Goal: Check status

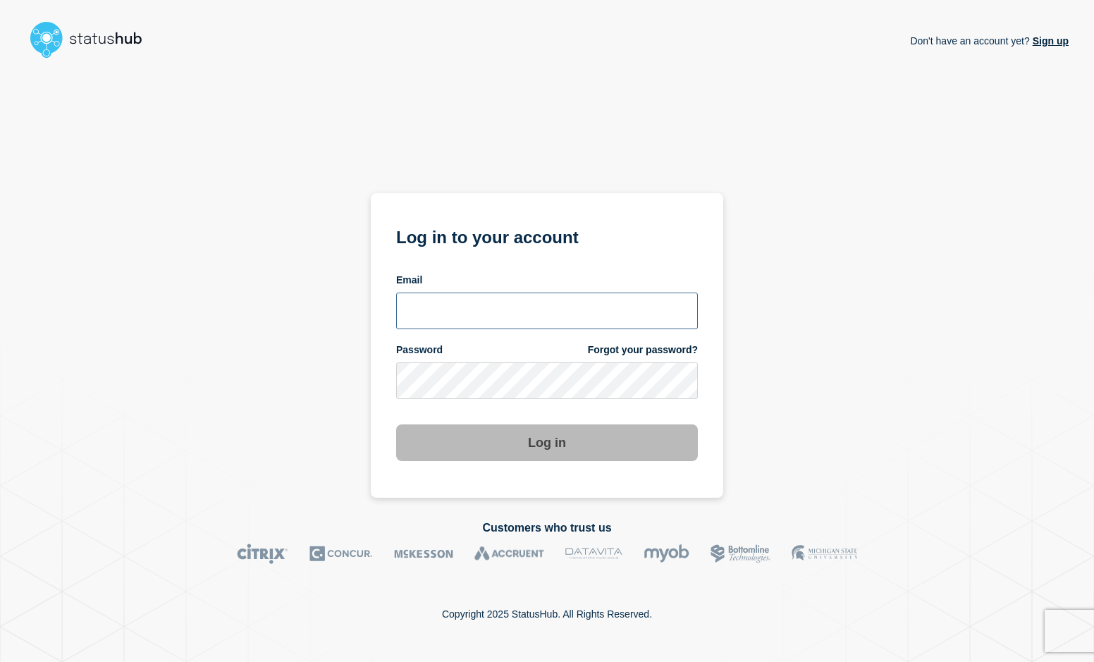
click at [456, 316] on input "email input" at bounding box center [547, 311] width 302 height 37
type input "psawado@clemson.edu"
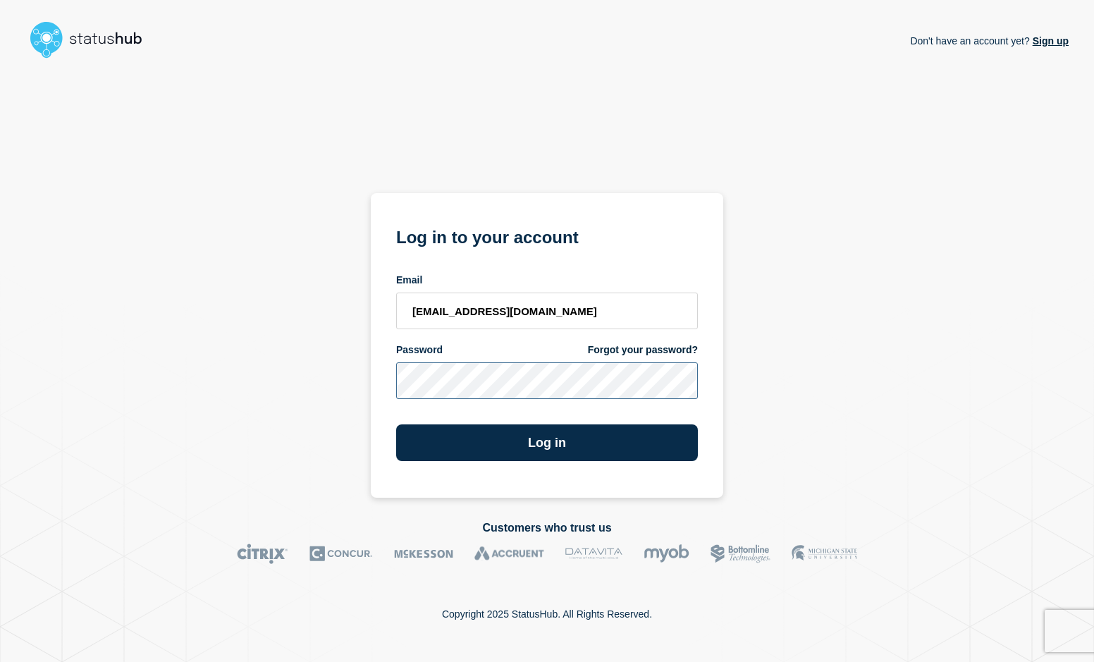
click at [396, 424] on button "Log in" at bounding box center [547, 442] width 302 height 37
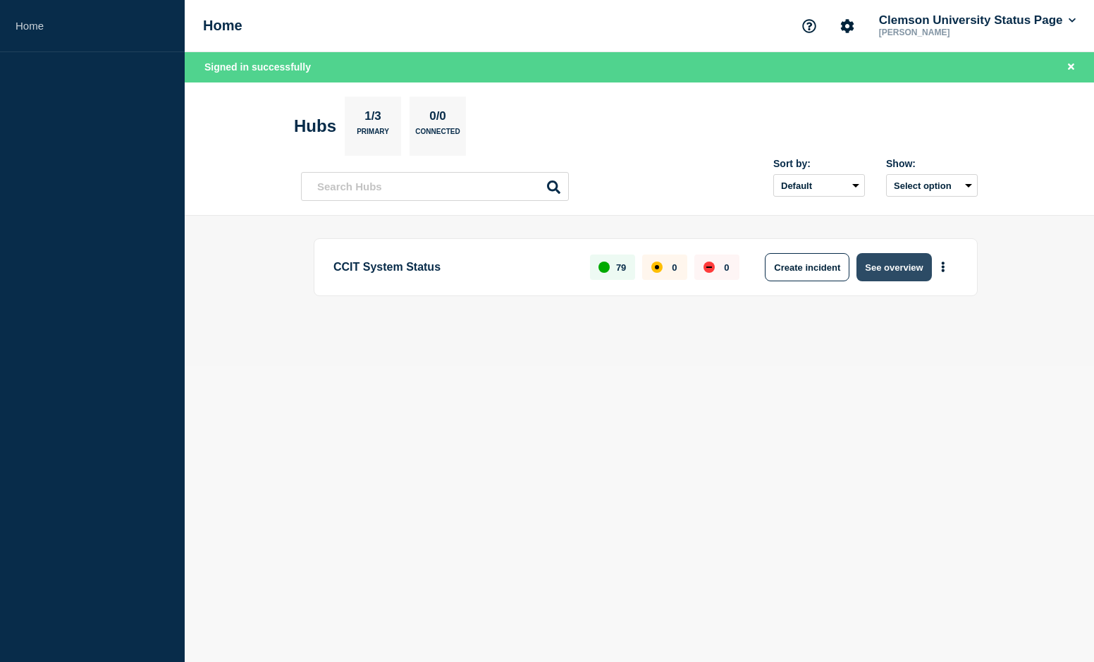
click at [892, 271] on button "See overview" at bounding box center [893, 267] width 75 height 28
